Goal: Task Accomplishment & Management: Complete application form

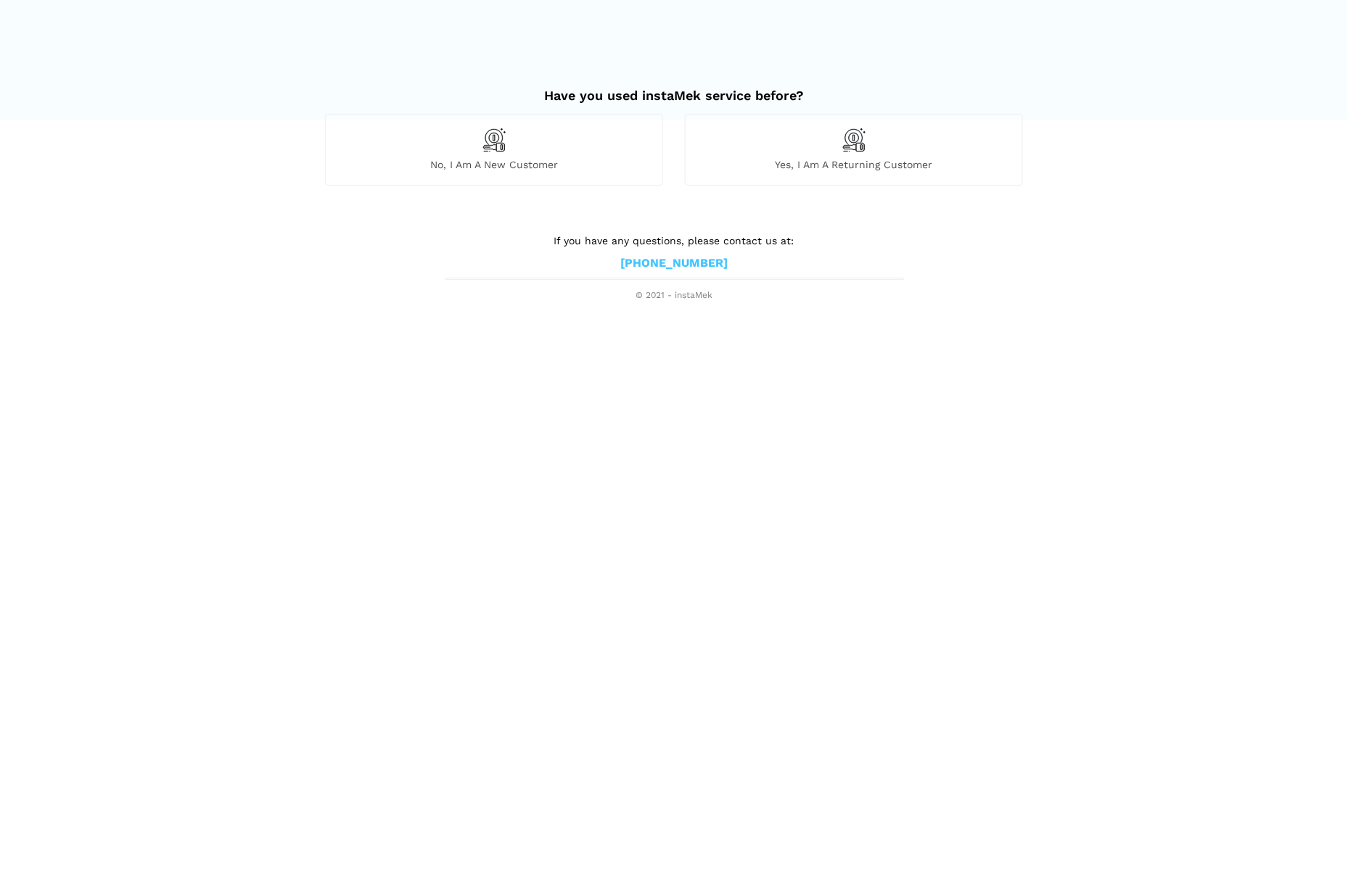
click at [813, 146] on div "Yes, I am a returning customer" at bounding box center [853, 149] width 338 height 71
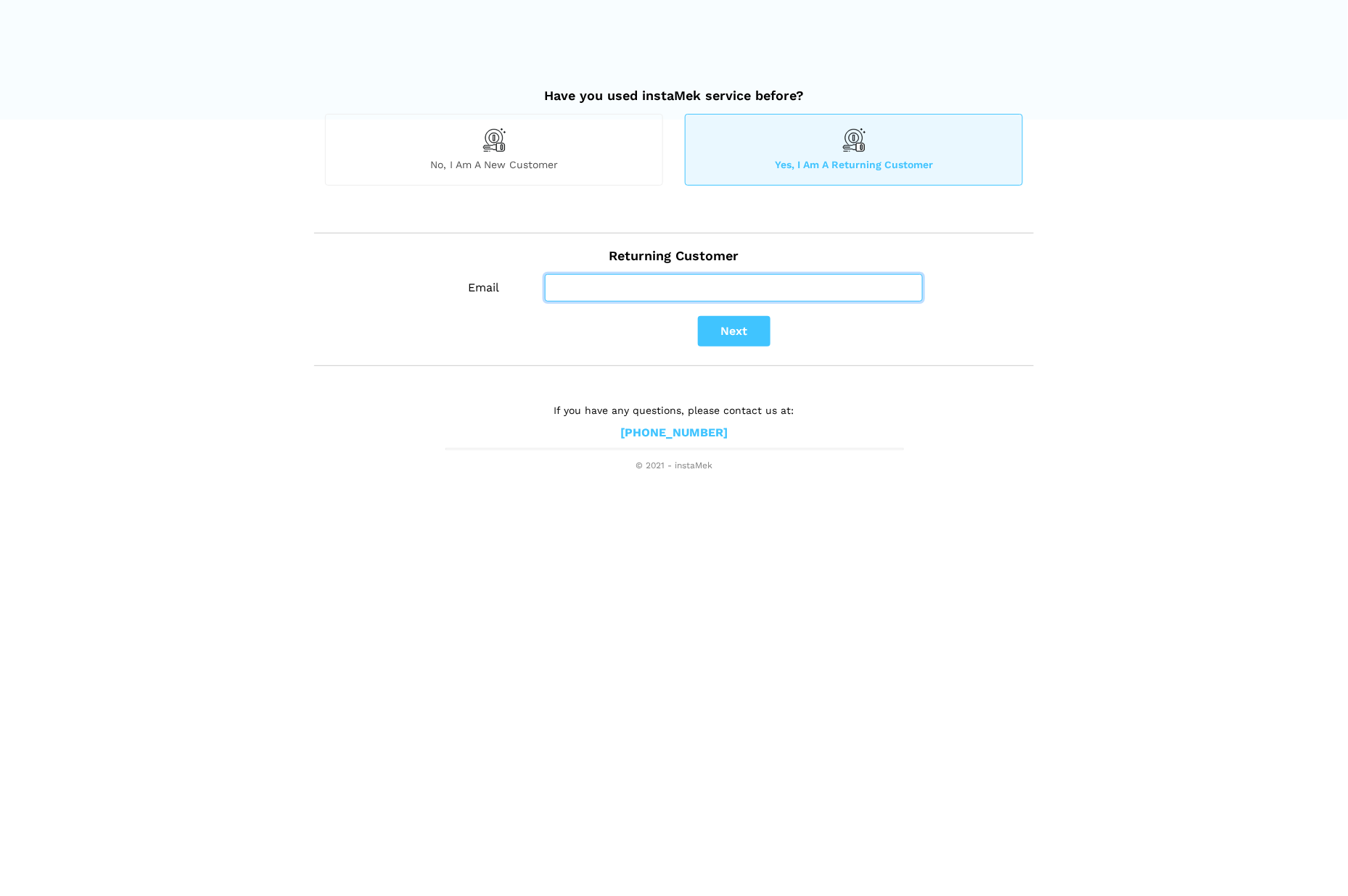
click at [656, 282] on input "Email" at bounding box center [734, 288] width 378 height 28
paste input "[EMAIL_ADDRESS][DOMAIN_NAME]"
type input "[EMAIL_ADDRESS][DOMAIN_NAME]"
click at [755, 323] on button "Next" at bounding box center [734, 332] width 72 height 31
click at [740, 338] on button "Next" at bounding box center [734, 332] width 72 height 31
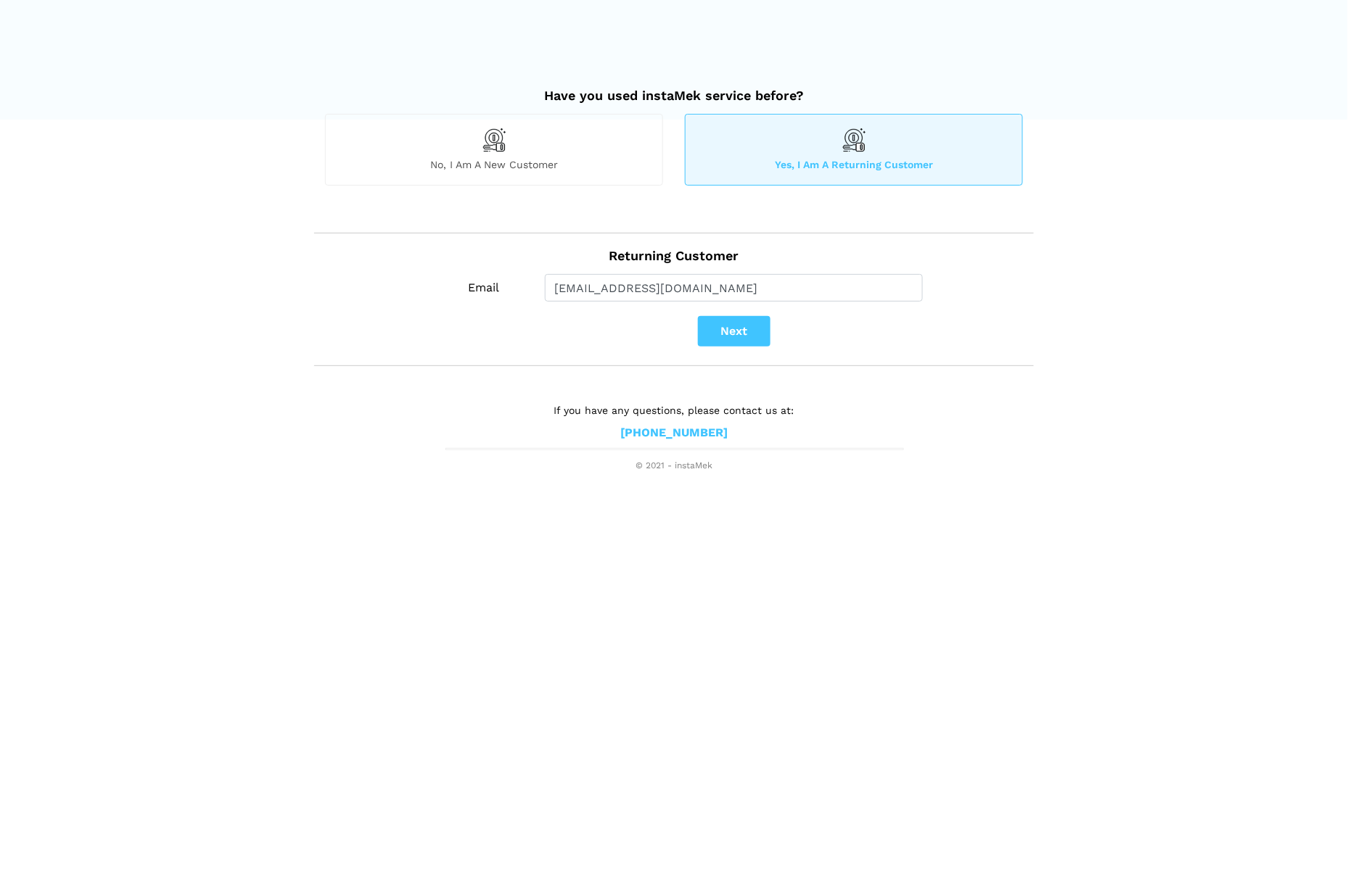
click at [746, 329] on button "Next" at bounding box center [734, 332] width 72 height 31
click at [729, 296] on input "[EMAIL_ADDRESS][DOMAIN_NAME]" at bounding box center [734, 288] width 378 height 28
click at [583, 158] on span "No, I am a new customer" at bounding box center [494, 165] width 337 height 13
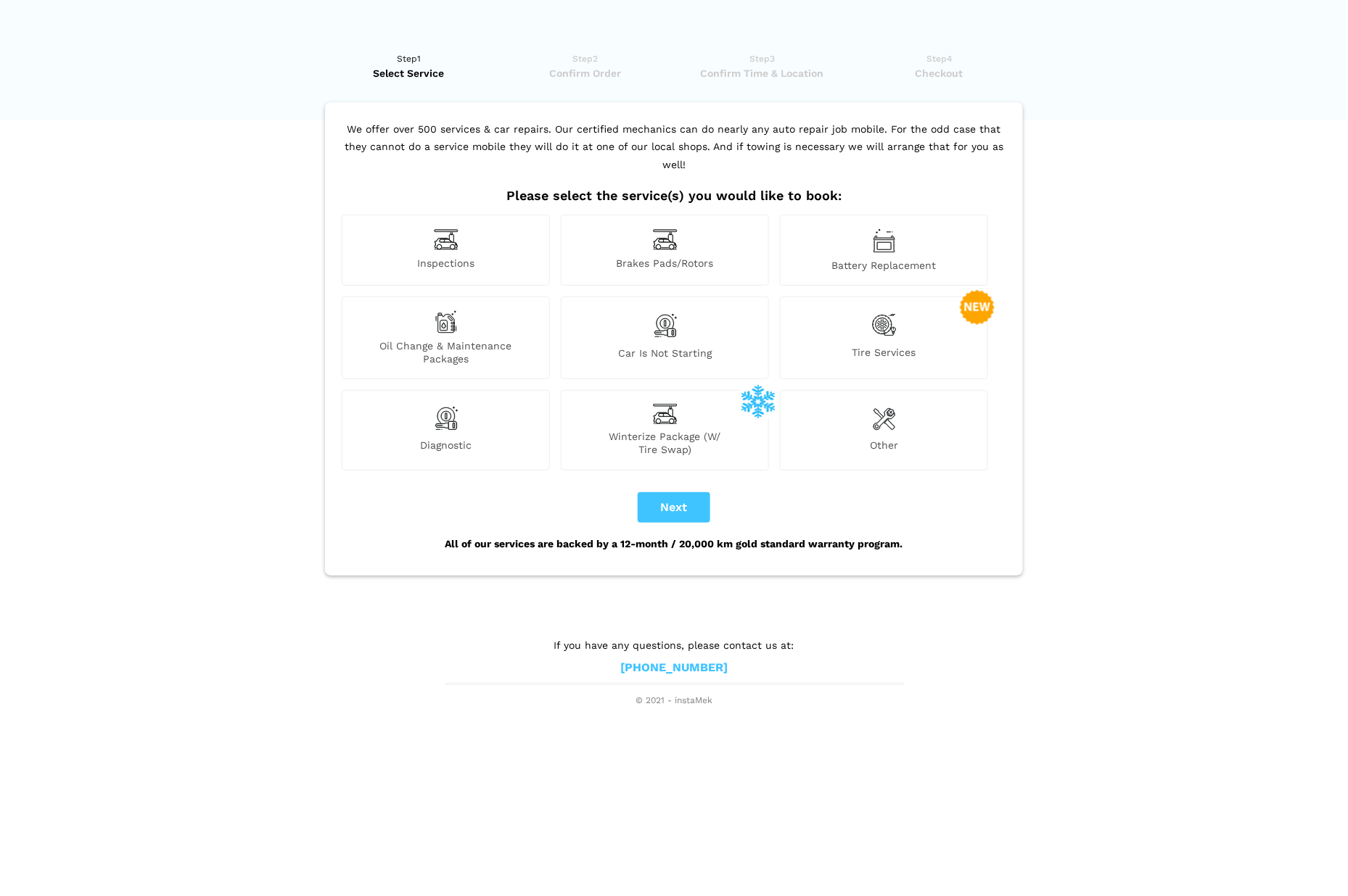
click at [438, 439] on span "Diagnostic" at bounding box center [446, 448] width 207 height 17
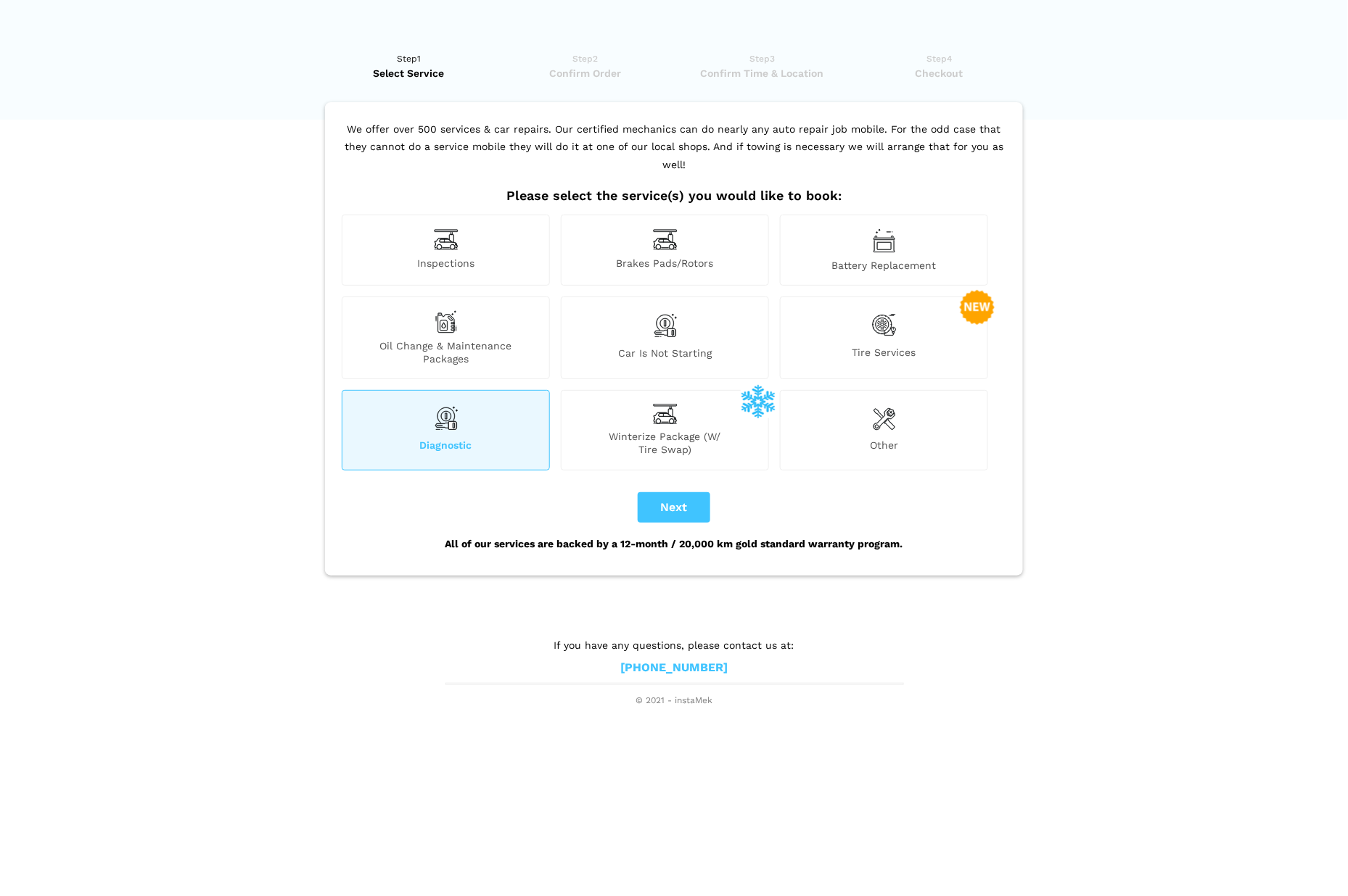
click at [675, 493] on button "Next" at bounding box center [673, 508] width 72 height 31
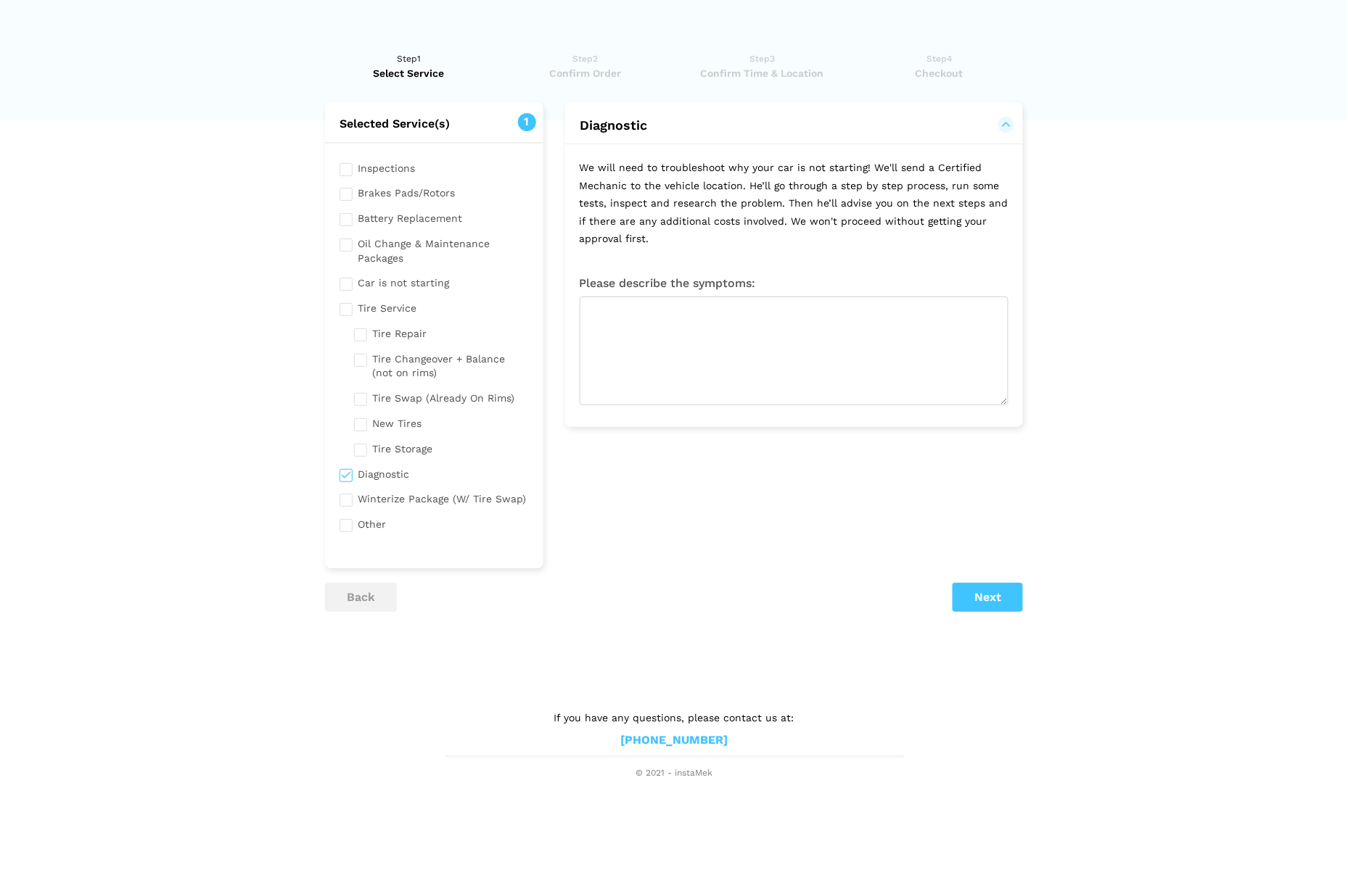
click at [993, 583] on button "Next" at bounding box center [987, 598] width 70 height 29
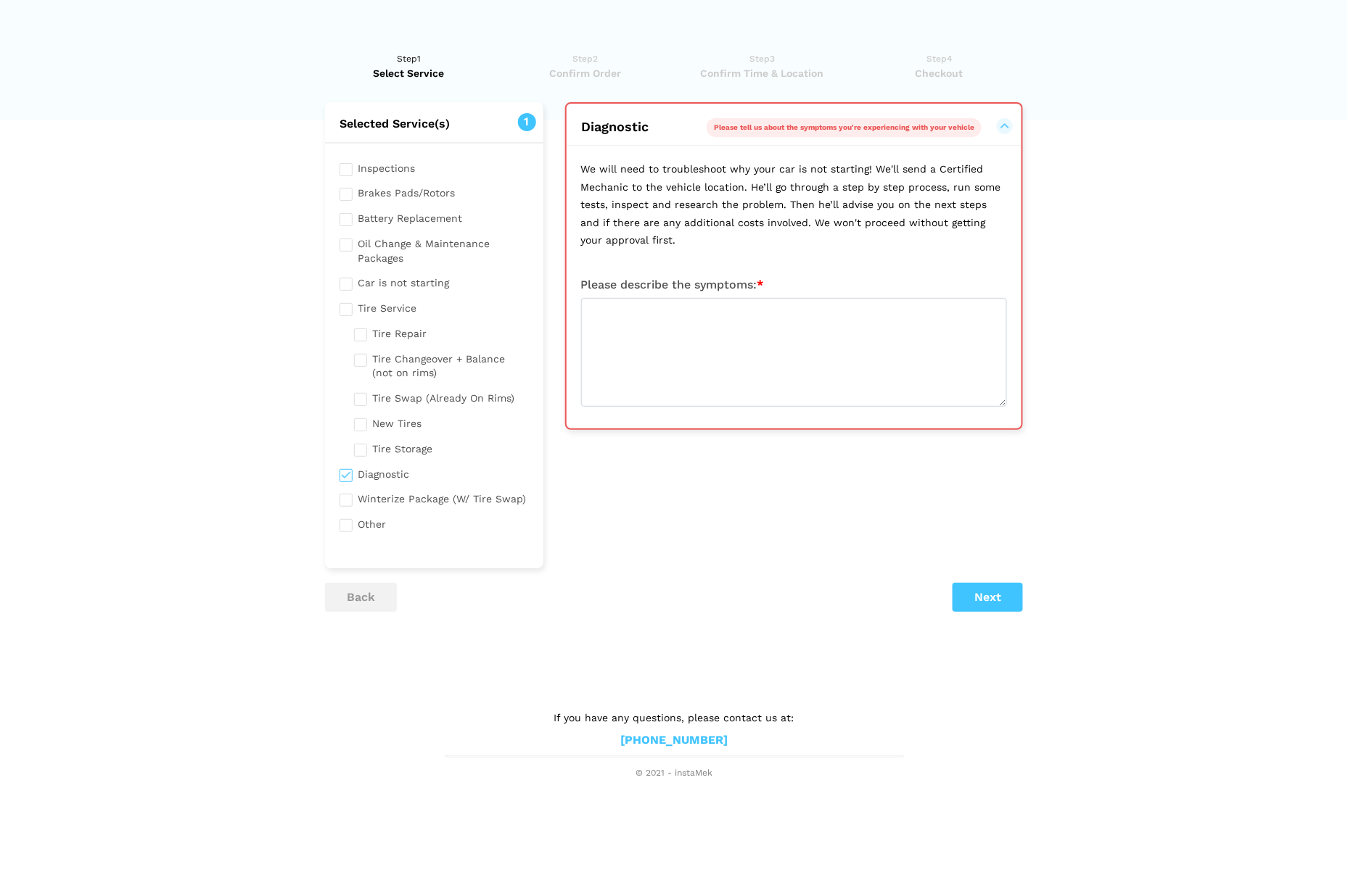
click at [372, 583] on button "back" at bounding box center [361, 598] width 72 height 29
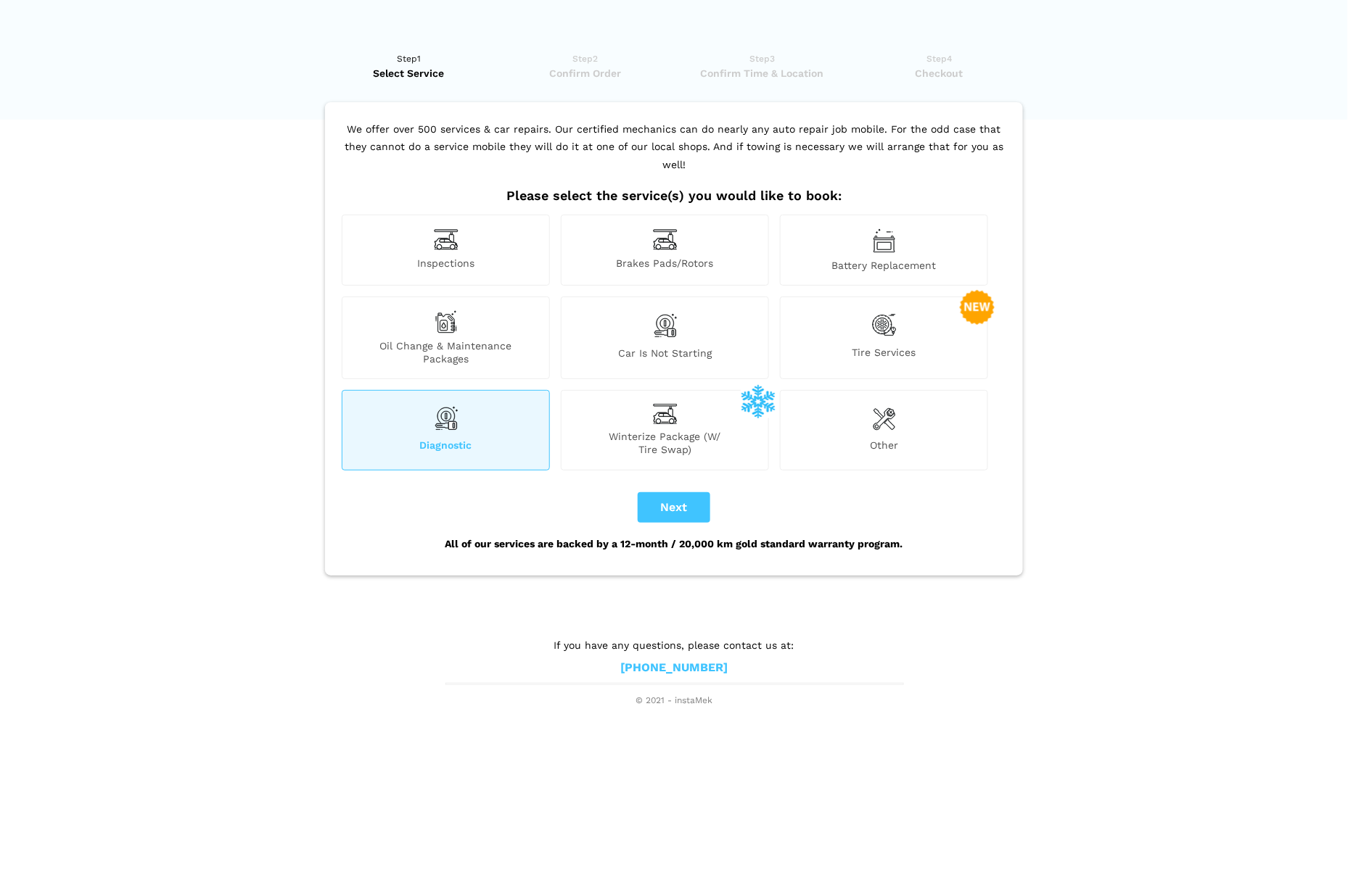
click at [667, 493] on button "Next" at bounding box center [673, 508] width 72 height 31
checkbox input "true"
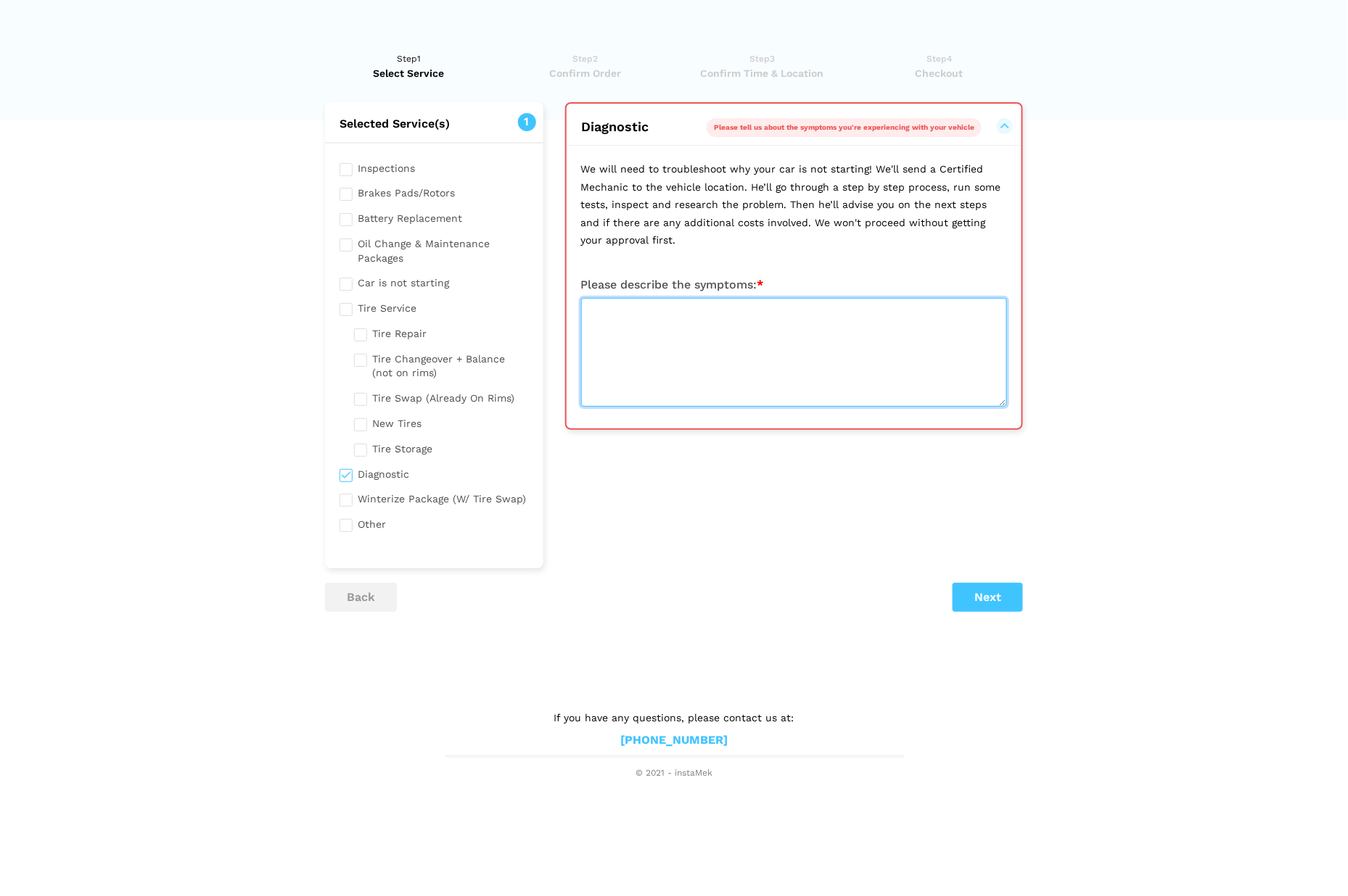
click at [644, 380] on textarea at bounding box center [794, 352] width 426 height 109
type textarea "Clicking Sound from front left side wheel area"
click at [997, 583] on button "Next" at bounding box center [987, 598] width 70 height 29
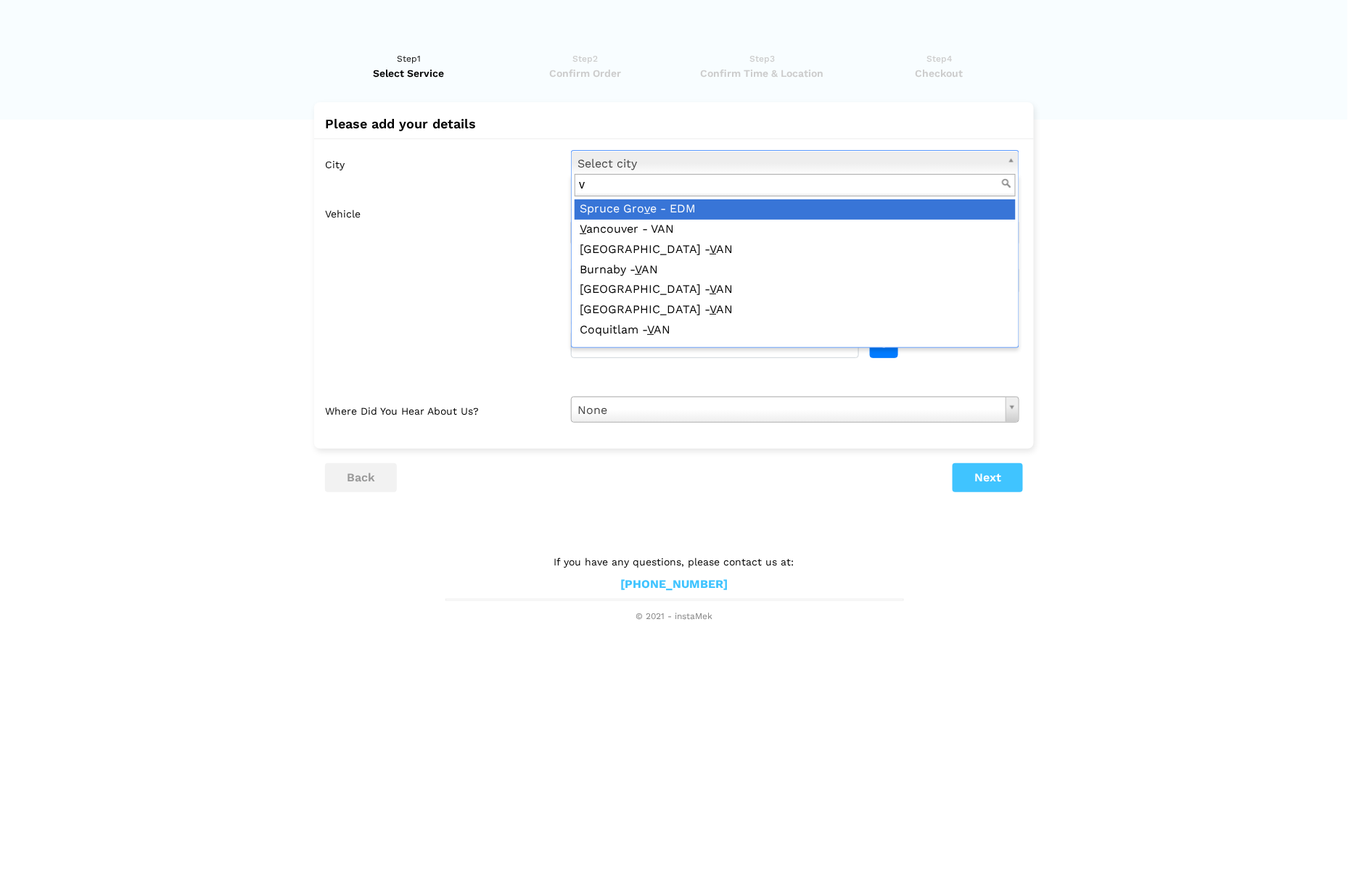
type input "va"
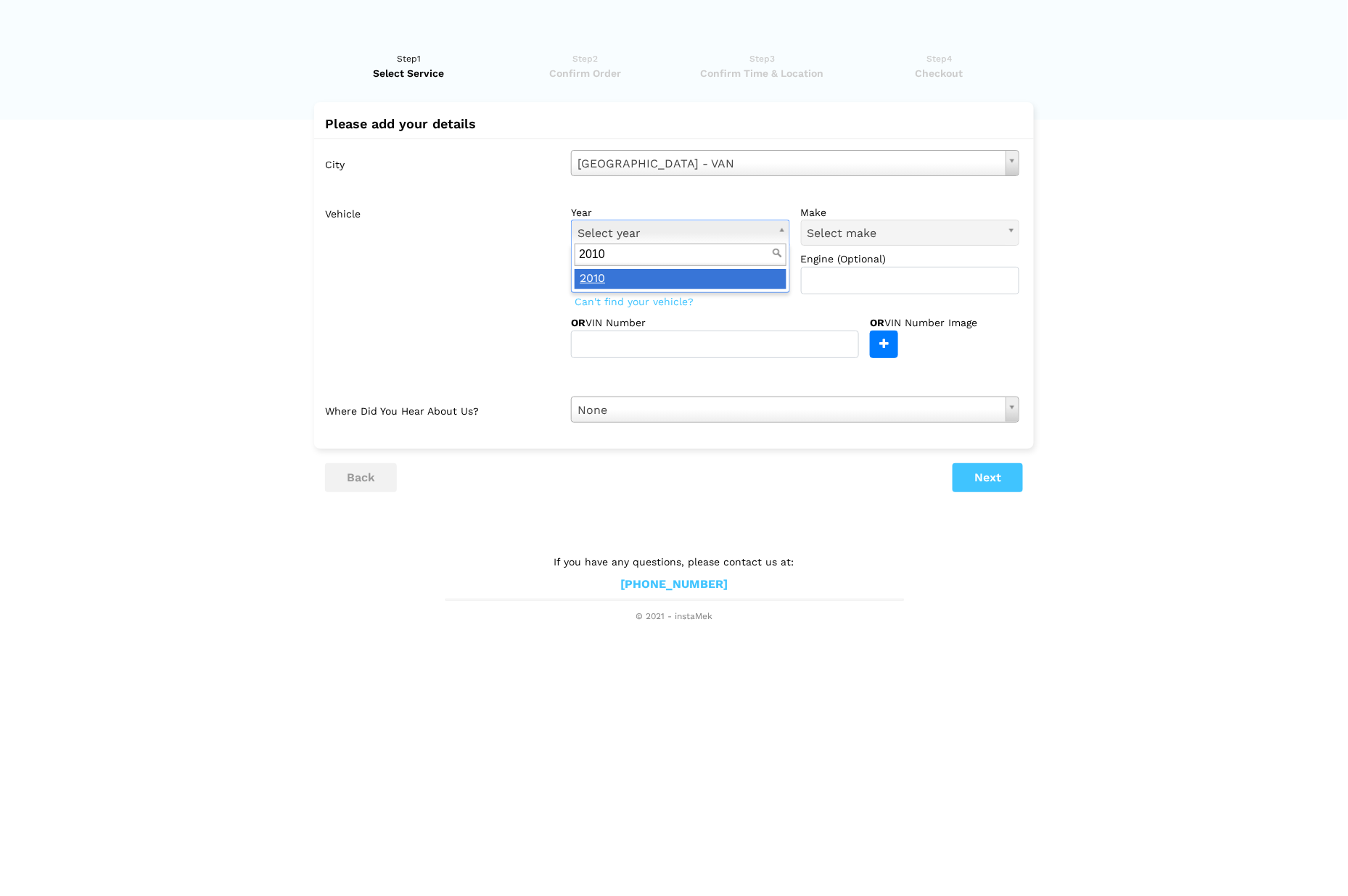
type input "2010"
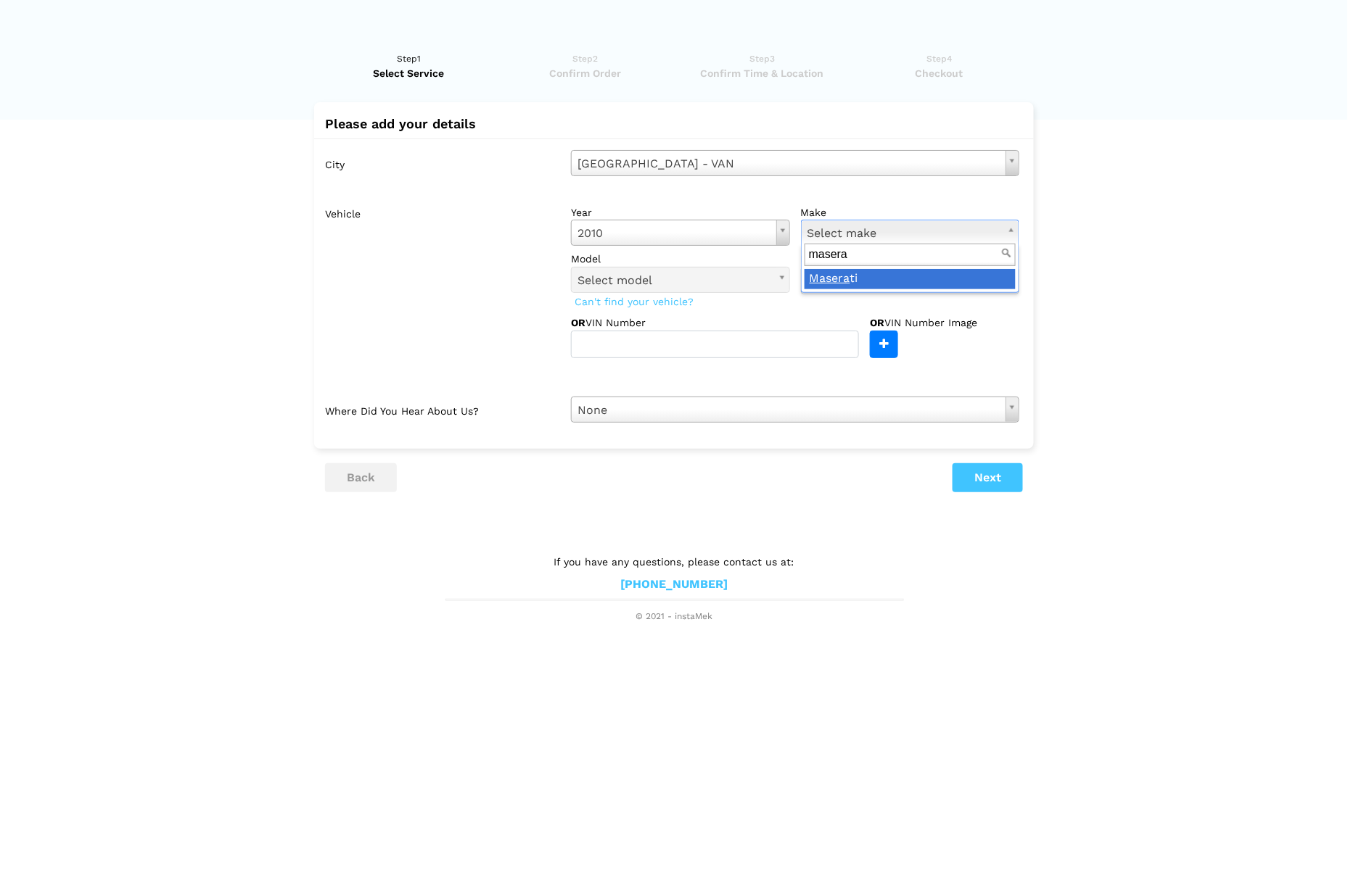
type input "masera"
click at [875, 281] on input "text" at bounding box center [911, 280] width 220 height 28
type input "4.2L"
click at [961, 478] on button "Next" at bounding box center [987, 477] width 70 height 29
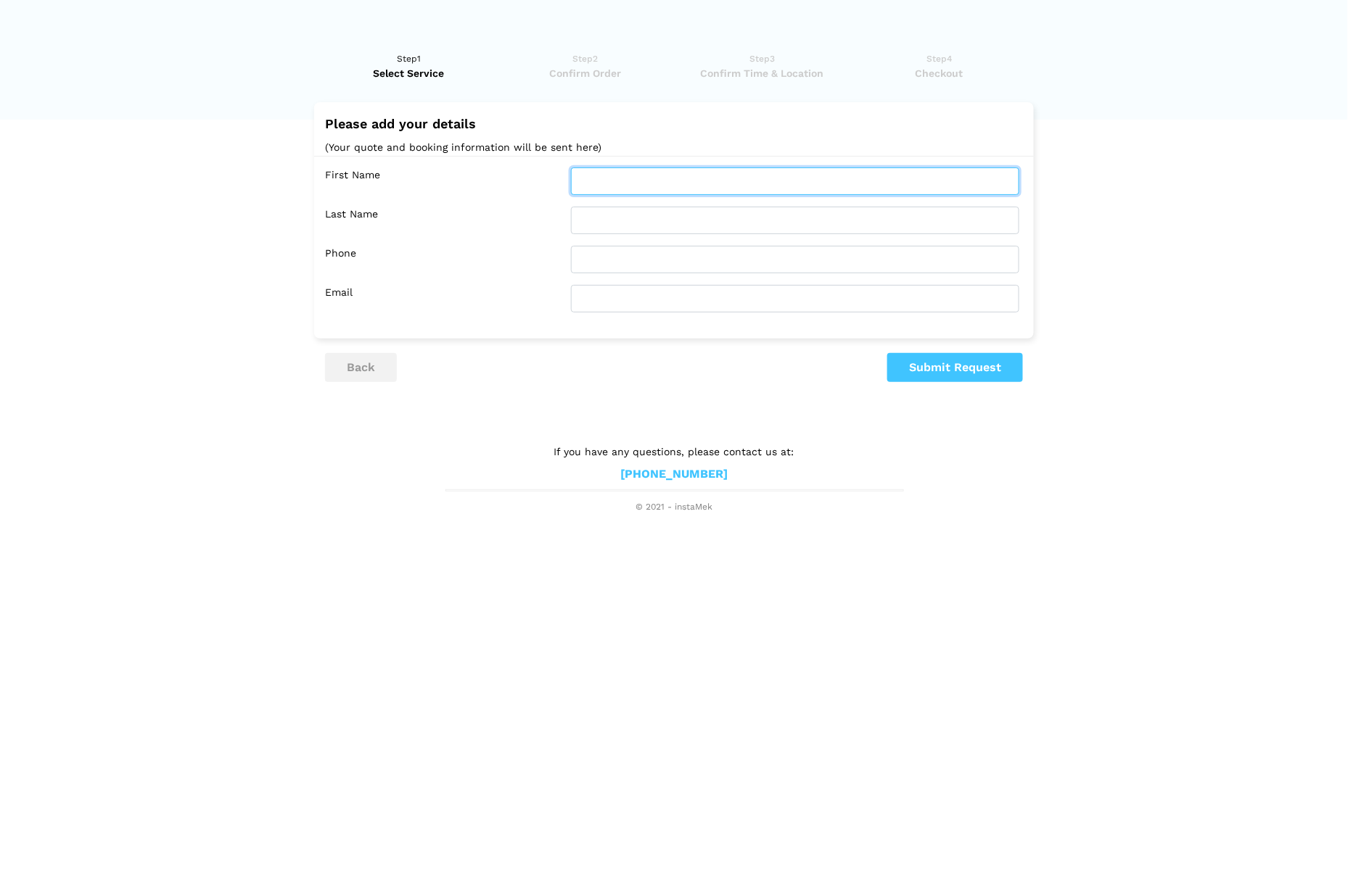
click at [604, 178] on input "text" at bounding box center [795, 181] width 449 height 28
type input "Mani"
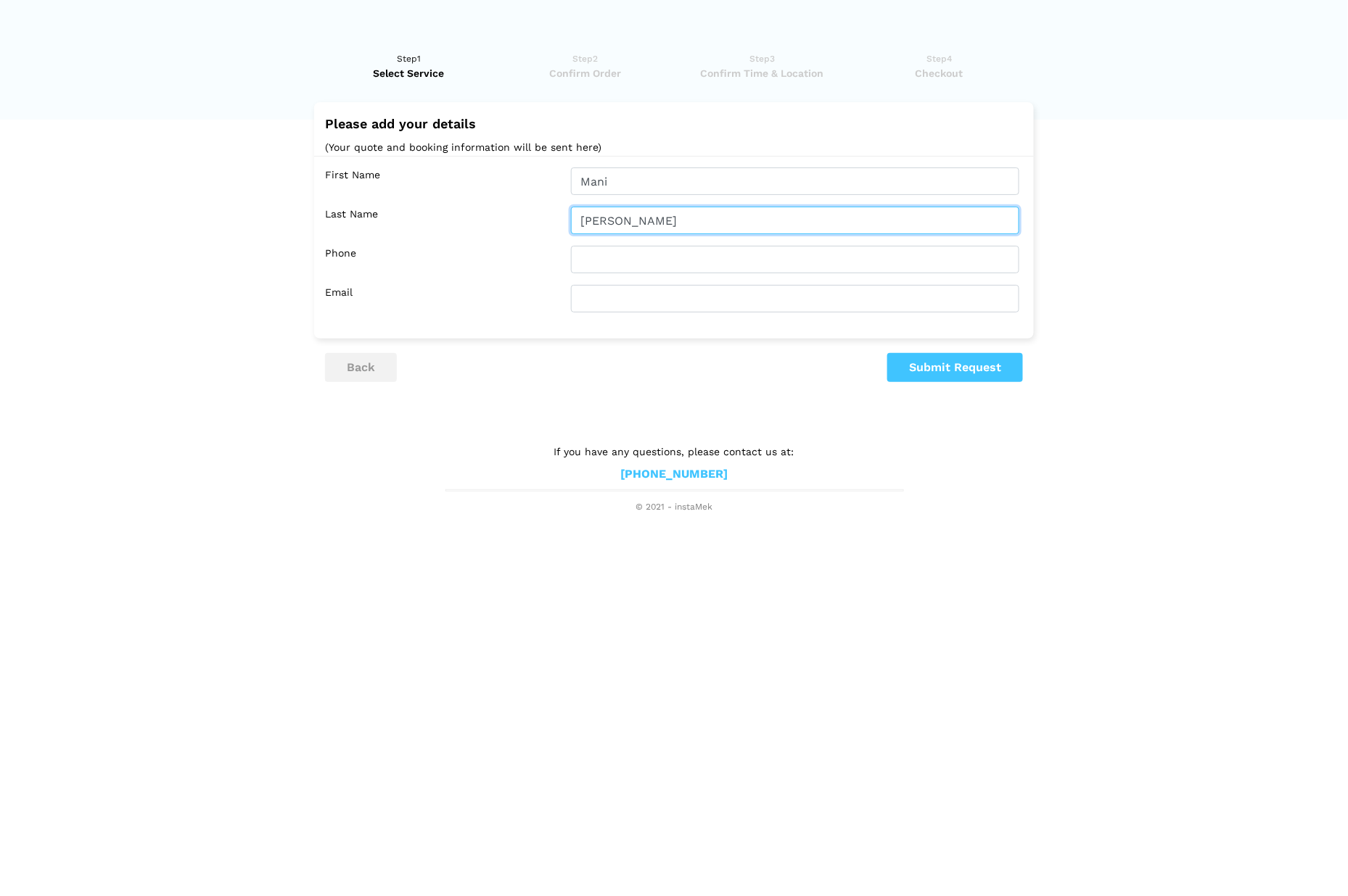
type input "[PERSON_NAME]"
click at [582, 66] on span "Confirm Order" at bounding box center [585, 73] width 168 height 14
click at [351, 370] on button "back" at bounding box center [361, 368] width 72 height 29
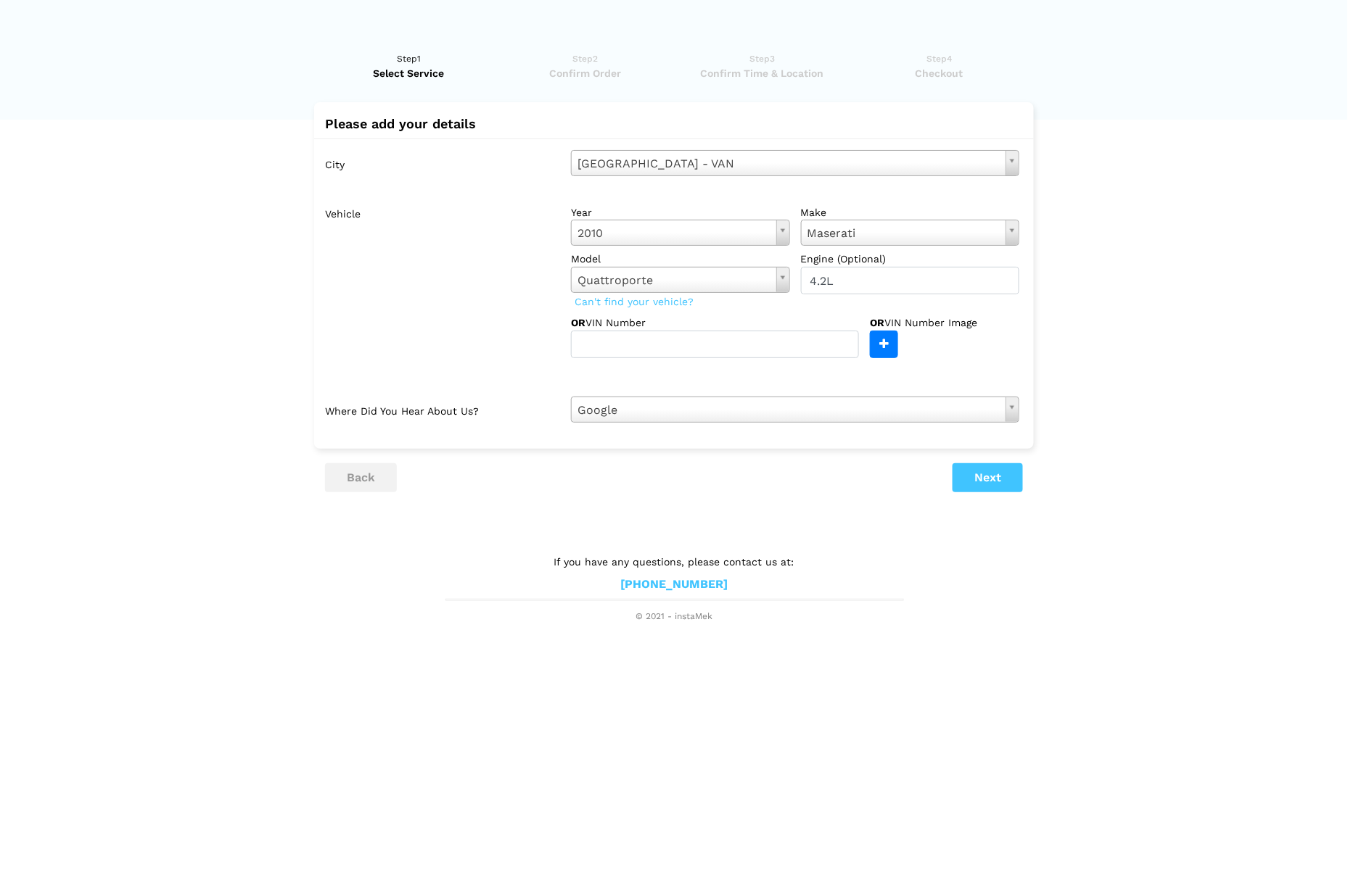
click at [366, 472] on button "back" at bounding box center [361, 477] width 72 height 29
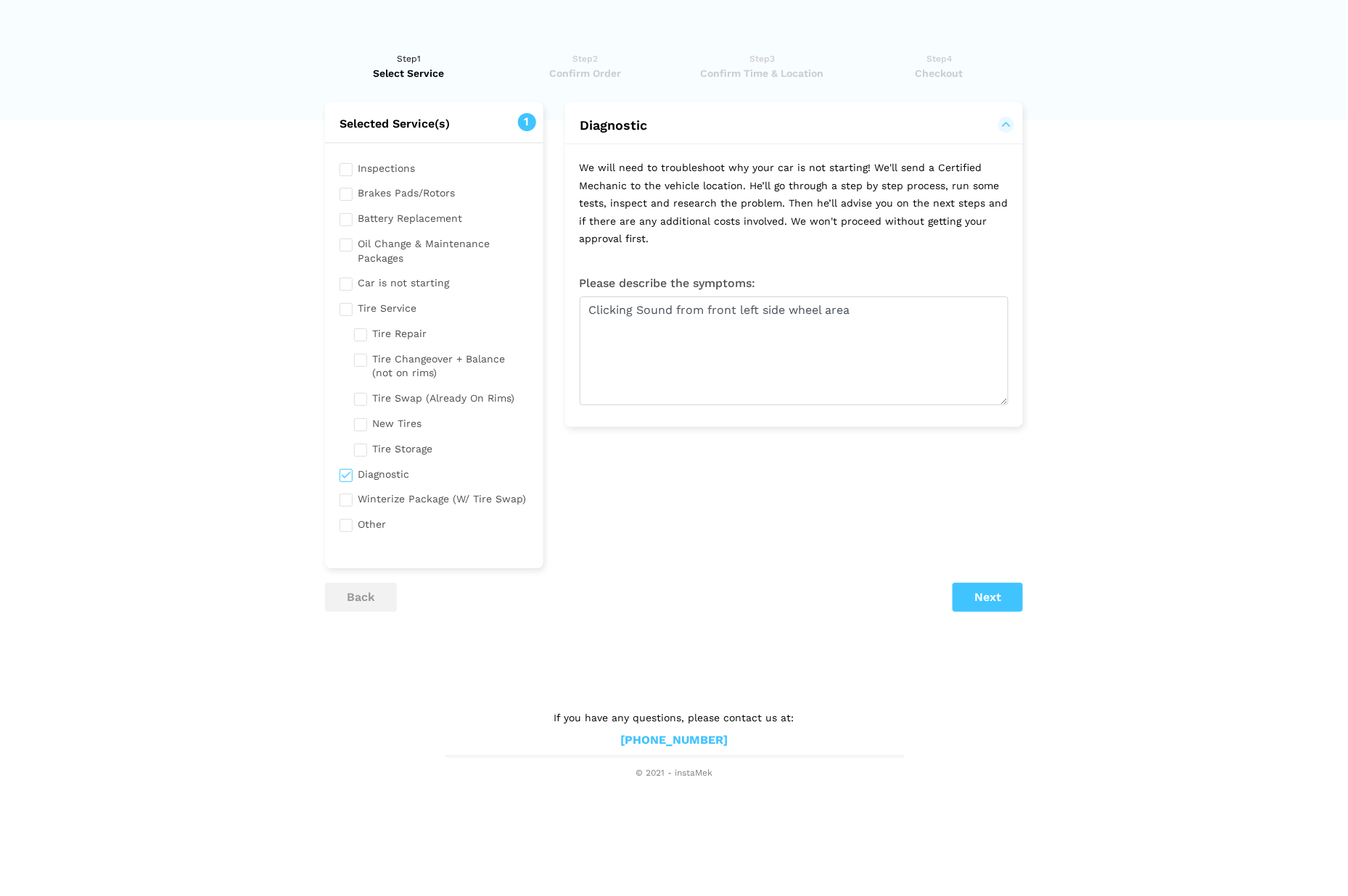
click at [375, 583] on button "back" at bounding box center [361, 598] width 72 height 29
